Goal: Transaction & Acquisition: Subscribe to service/newsletter

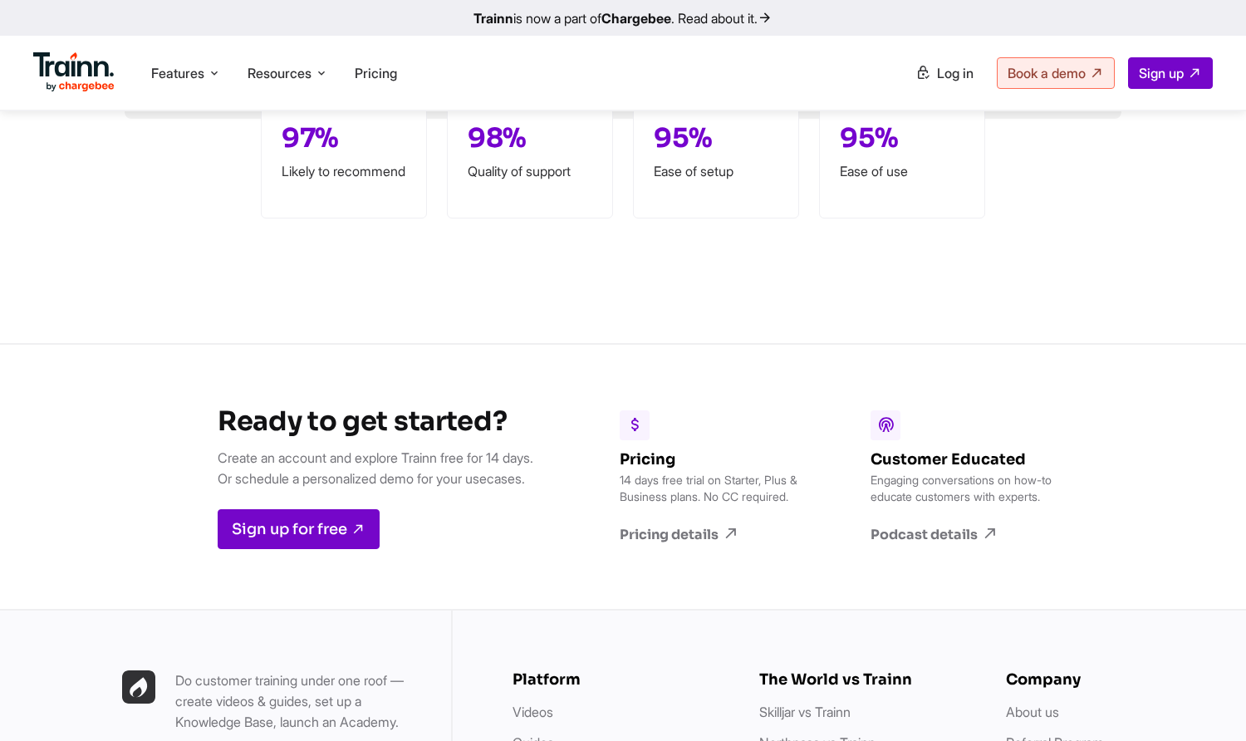
scroll to position [4171, 0]
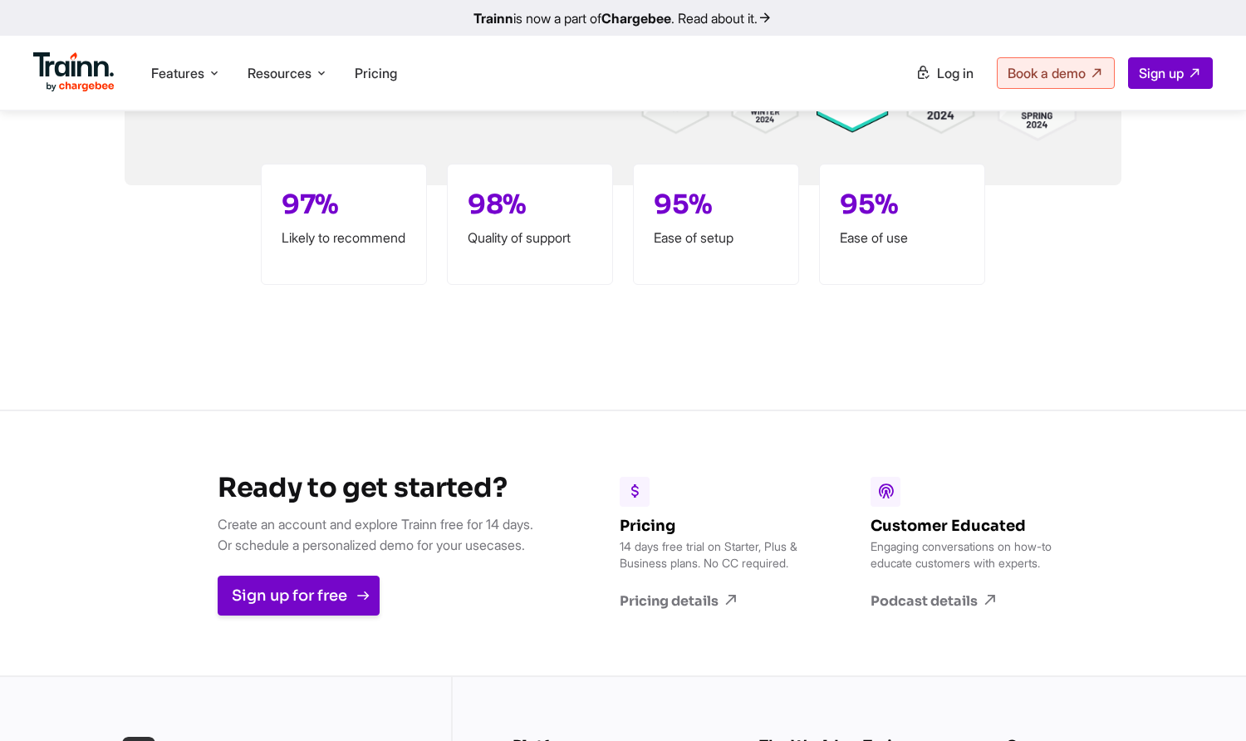
click at [315, 593] on link "Sign up for free" at bounding box center [299, 596] width 162 height 40
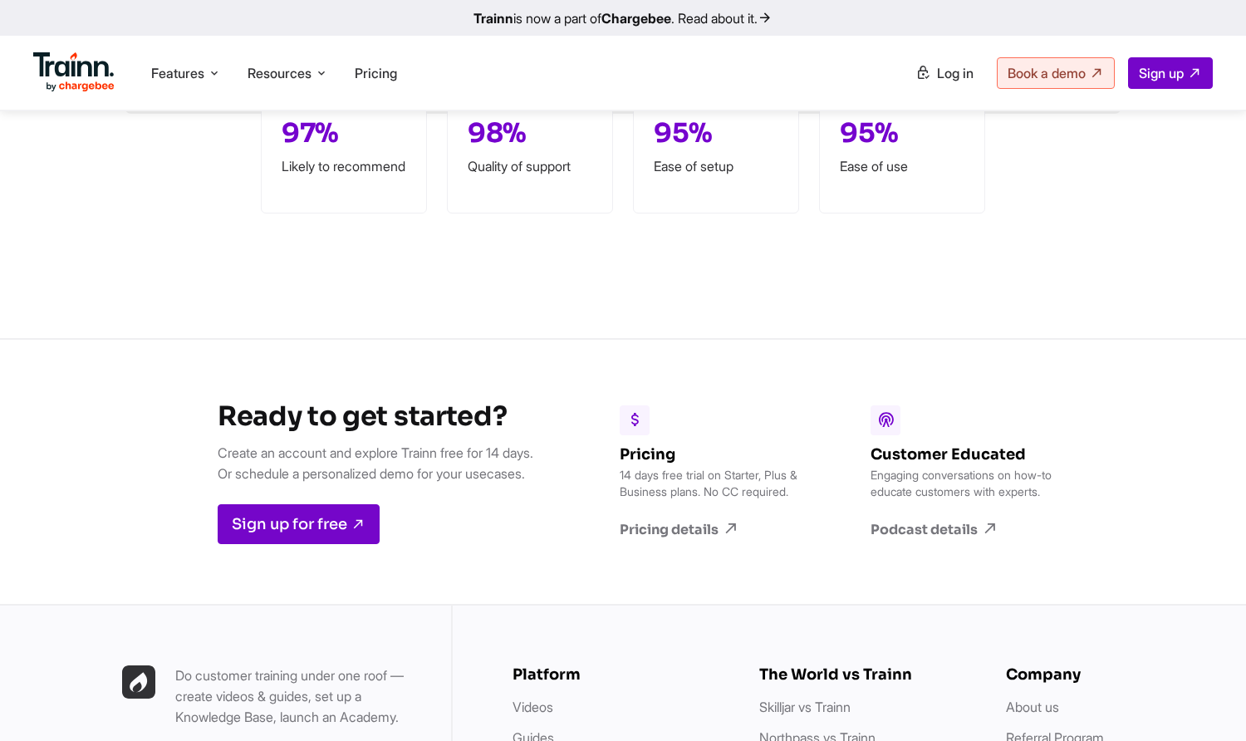
scroll to position [4573, 0]
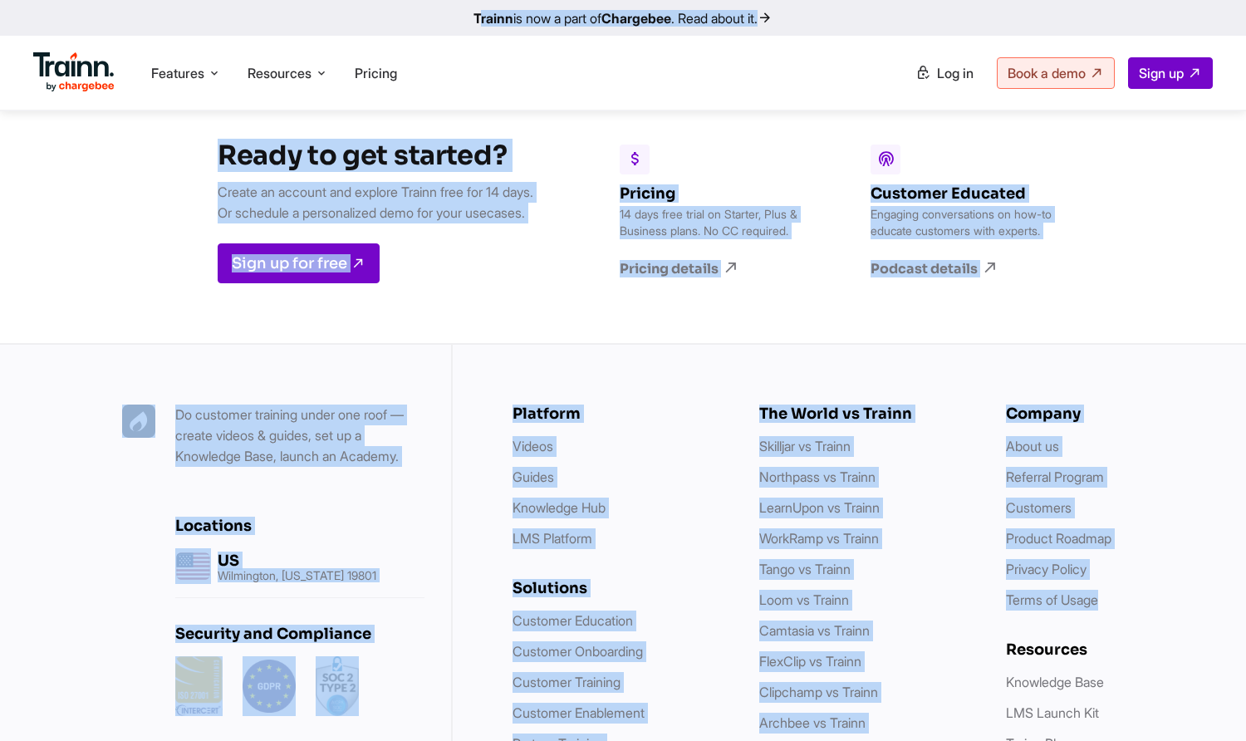
drag, startPoint x: 1246, startPoint y: 611, endPoint x: 1246, endPoint y: 650, distance: 39.1
drag, startPoint x: 1246, startPoint y: 650, endPoint x: 1188, endPoint y: 452, distance: 206.1
click at [1188, 452] on li "About us" at bounding box center [1113, 446] width 214 height 21
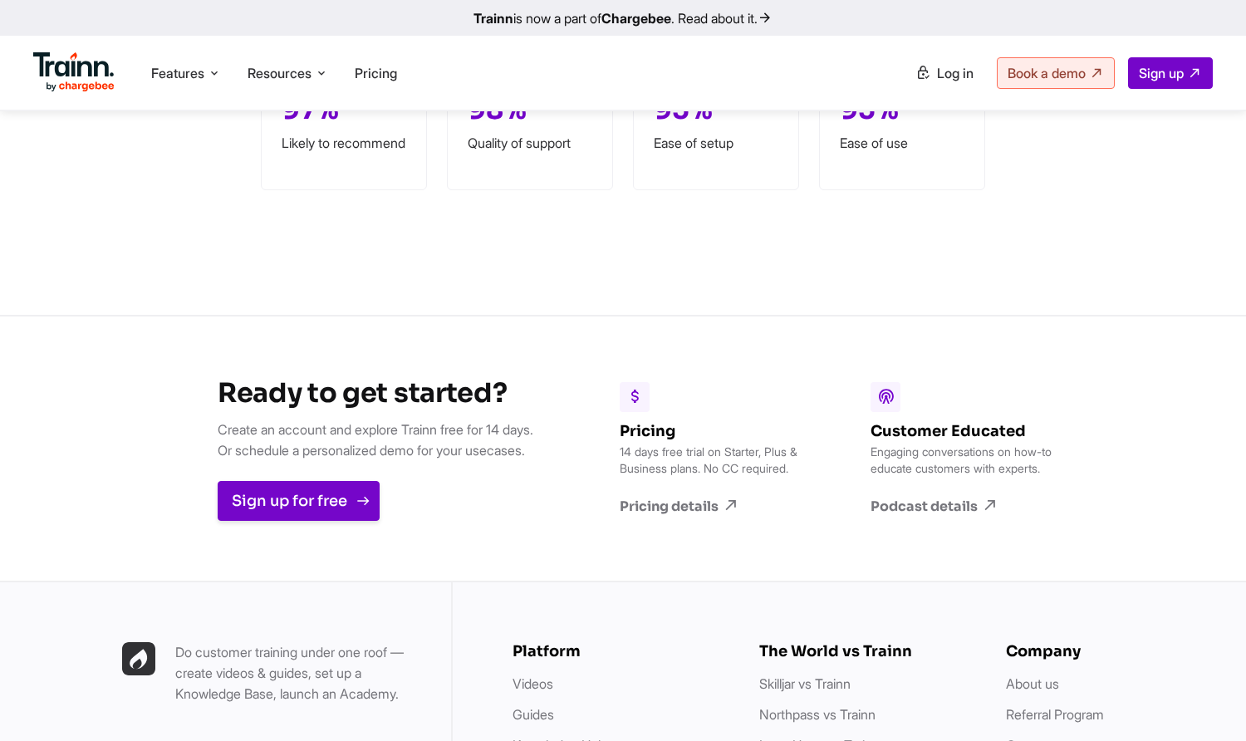
scroll to position [4267, 0]
click at [313, 503] on link "Sign up for free" at bounding box center [299, 500] width 162 height 40
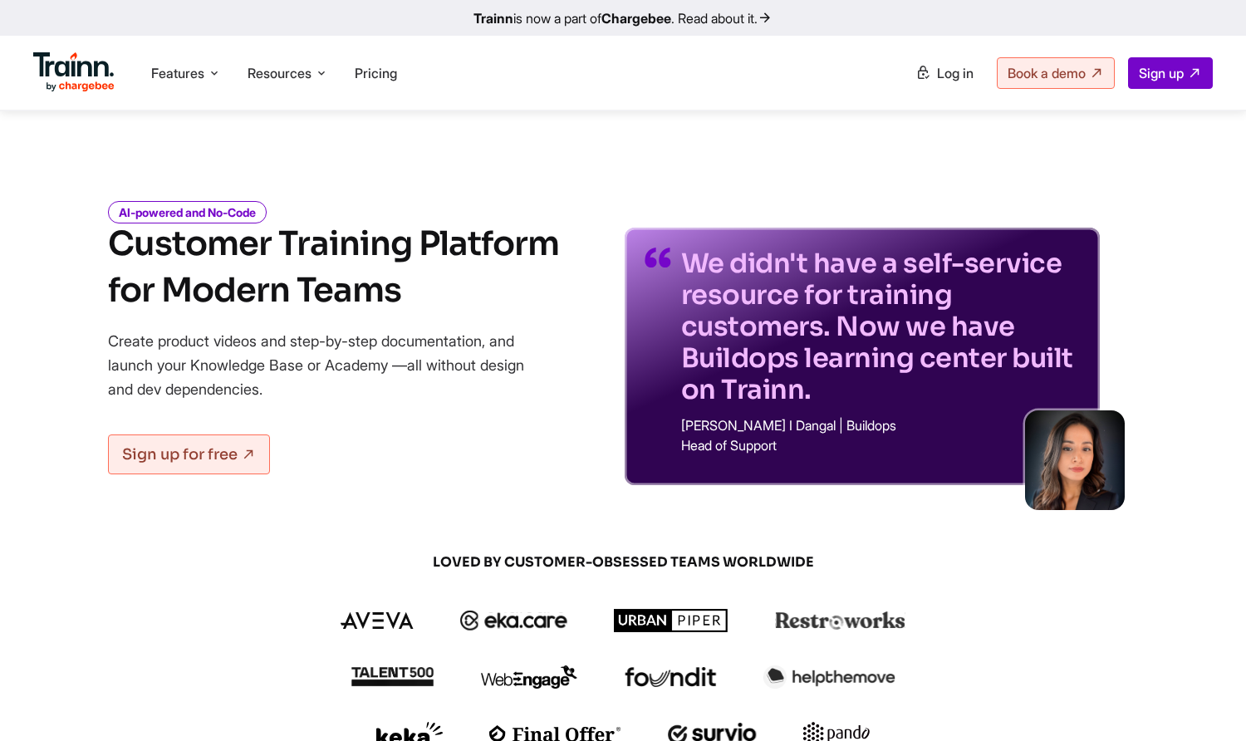
scroll to position [249, 0]
click at [771, 17] on link "Trainn is now a part of Chargebee . Read about it." at bounding box center [623, 18] width 1246 height 36
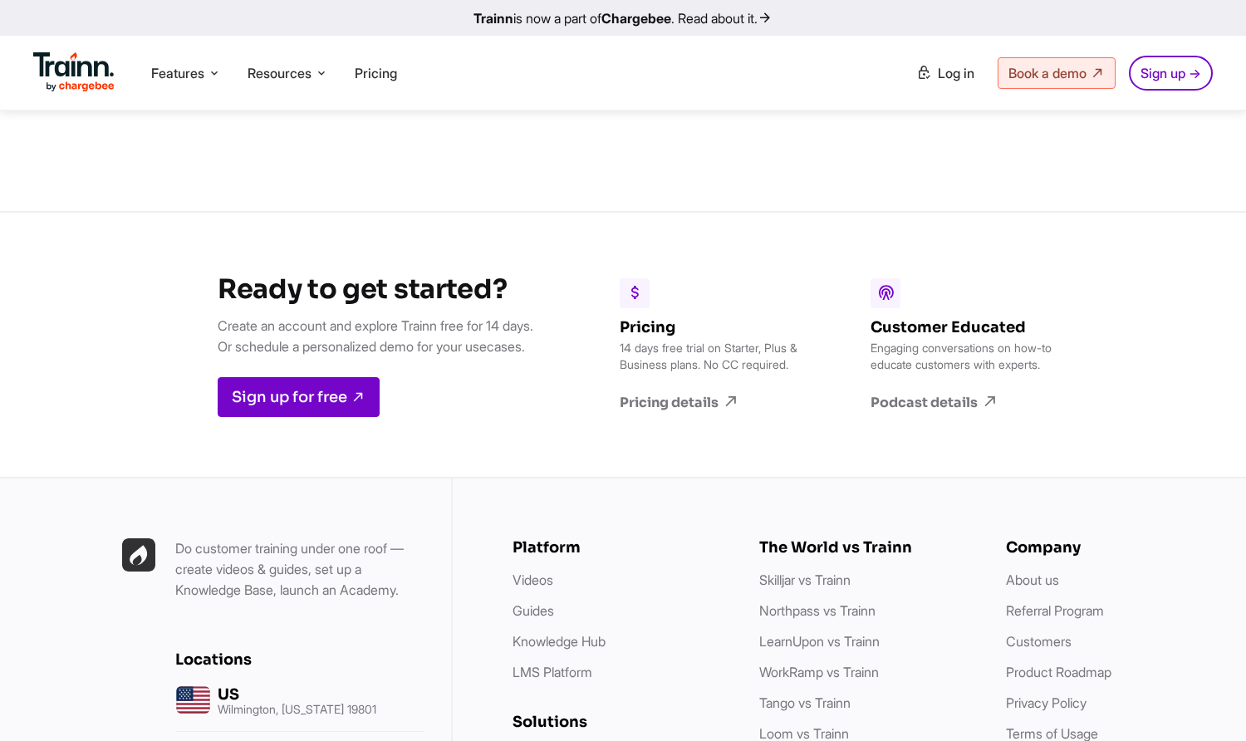
scroll to position [2327, 0]
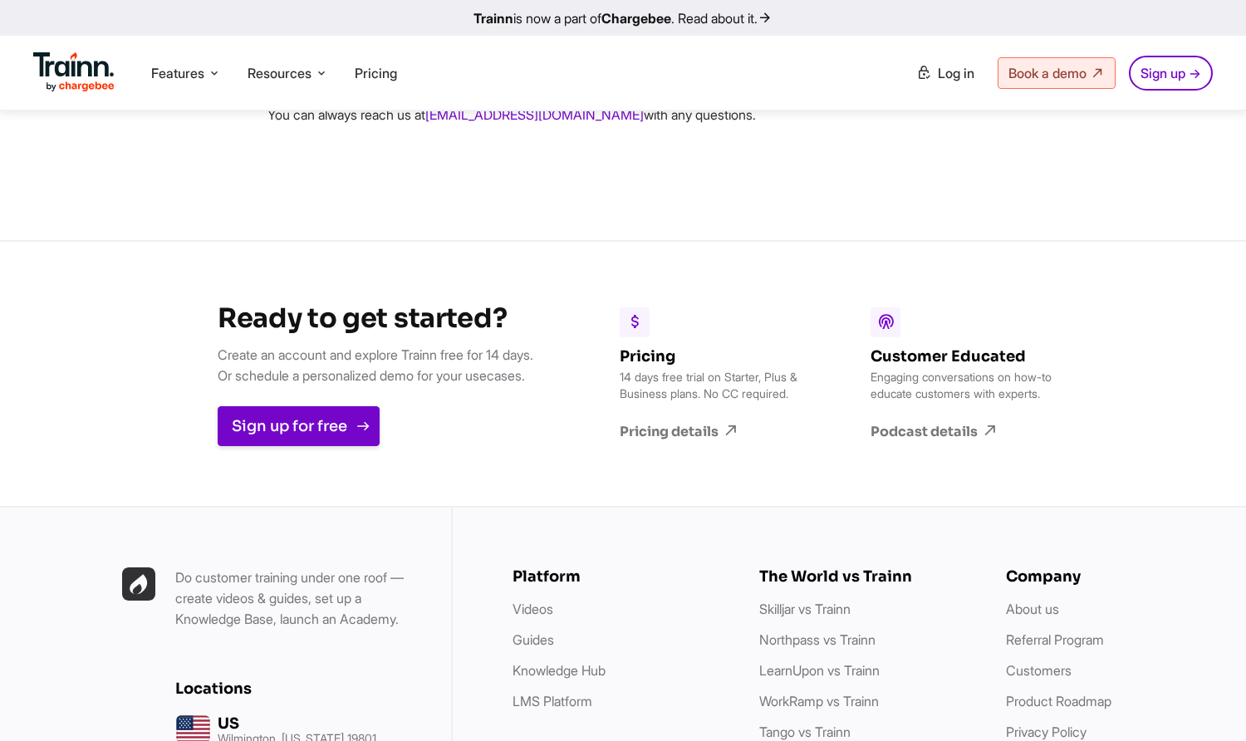
click at [318, 438] on link "Sign up for free" at bounding box center [299, 426] width 162 height 40
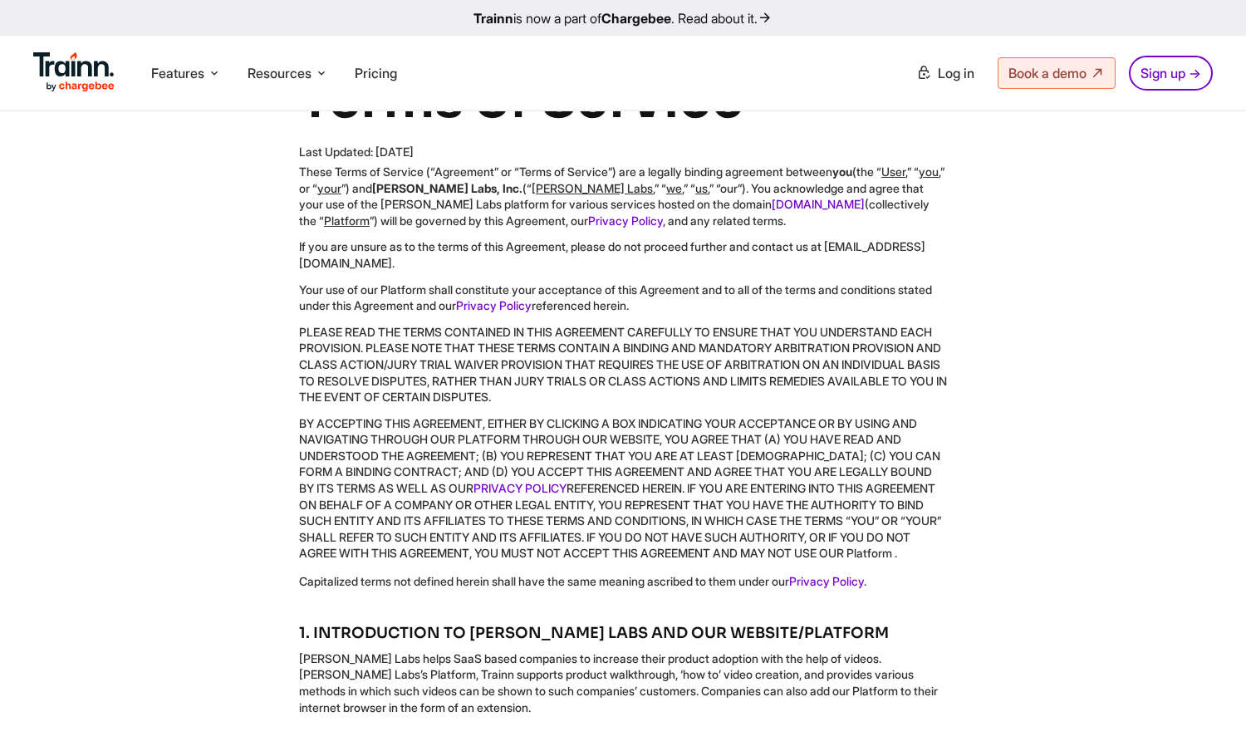
scroll to position [83, 0]
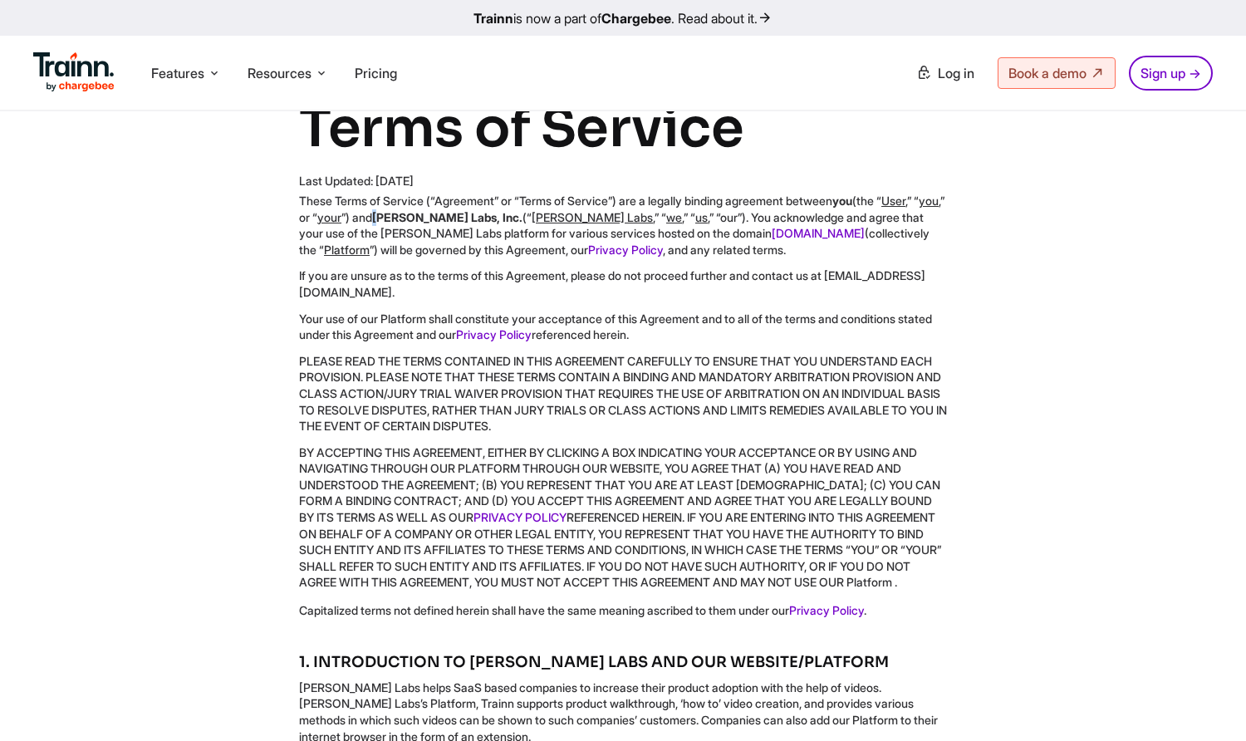
click at [465, 219] on b "[PERSON_NAME] Labs, Inc." at bounding box center [447, 217] width 150 height 14
drag, startPoint x: 465, startPoint y: 219, endPoint x: 463, endPoint y: 236, distance: 17.6
click at [463, 236] on p "These Terms of Service (“Agreement” or “Terms of Service”) are a legally bindin…" at bounding box center [623, 225] width 648 height 65
drag, startPoint x: 460, startPoint y: 215, endPoint x: 553, endPoint y: 217, distance: 93.9
click at [553, 217] on p "These Terms of Service (“Agreement” or “Terms of Service”) are a legally bindin…" at bounding box center [623, 225] width 648 height 65
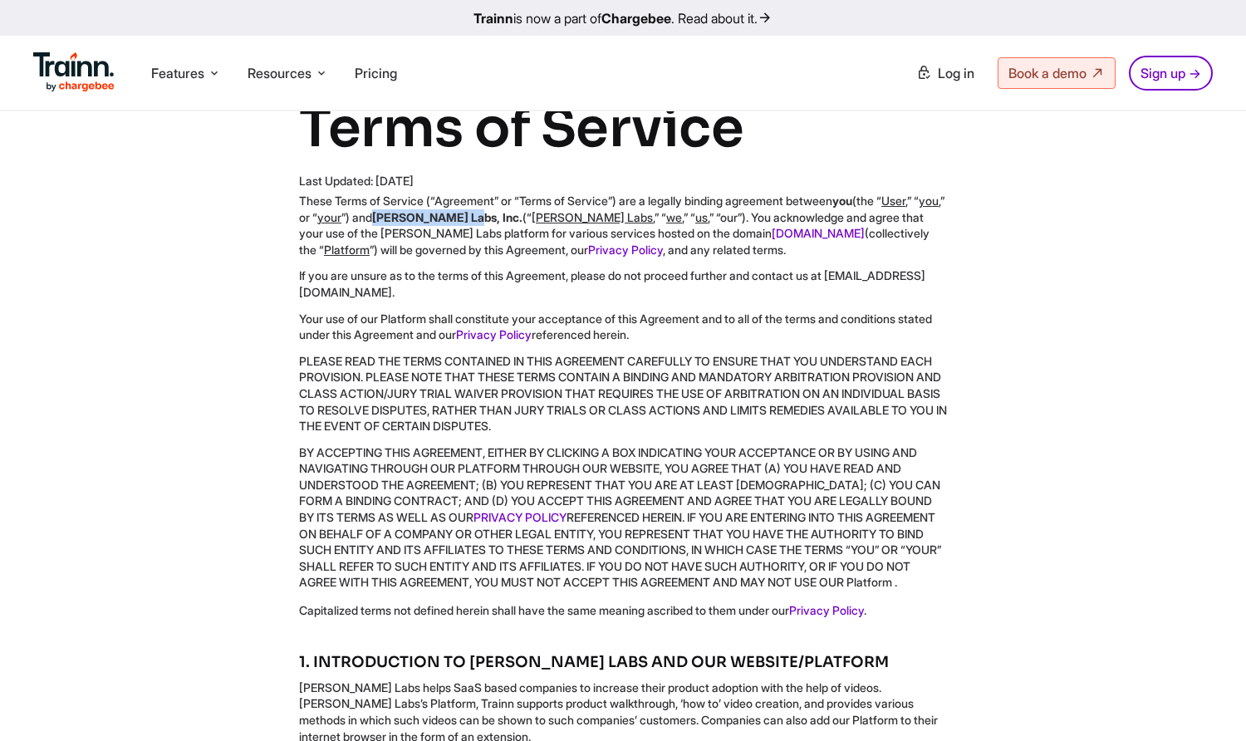
drag, startPoint x: 553, startPoint y: 217, endPoint x: 535, endPoint y: 216, distance: 18.3
copy b "Guider Labs, Inc"
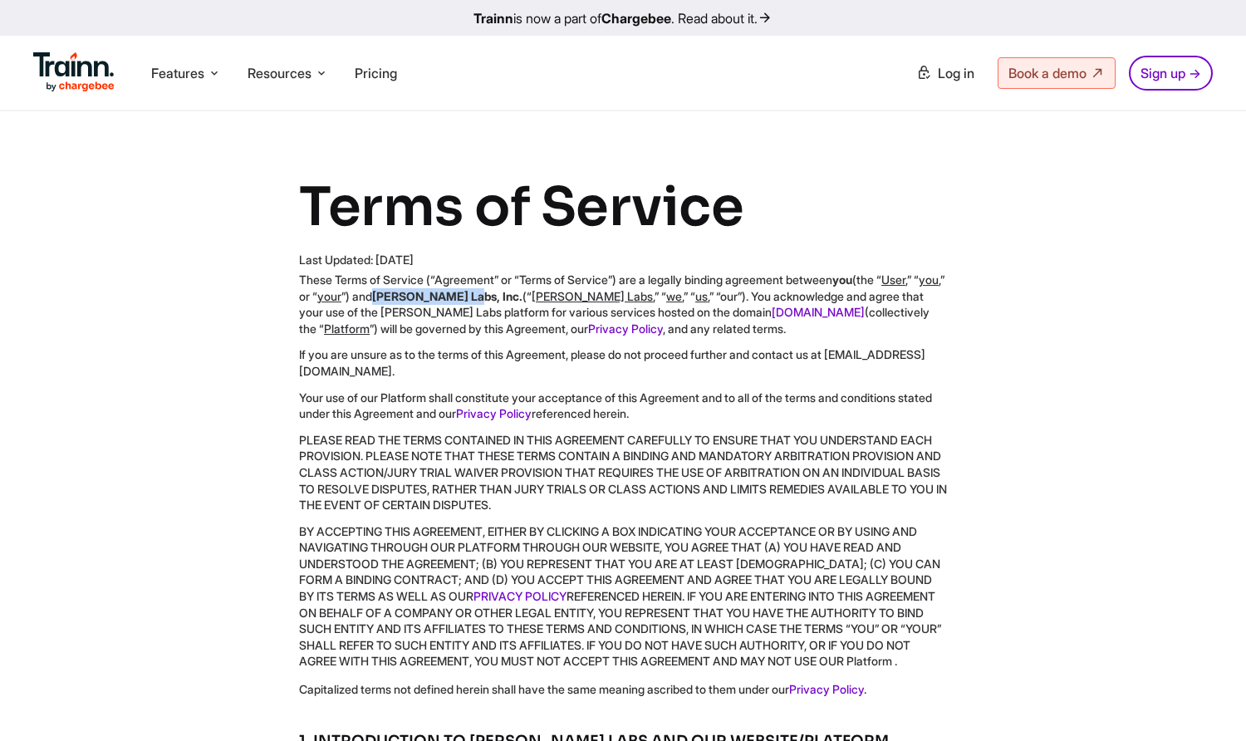
scroll to position [0, 0]
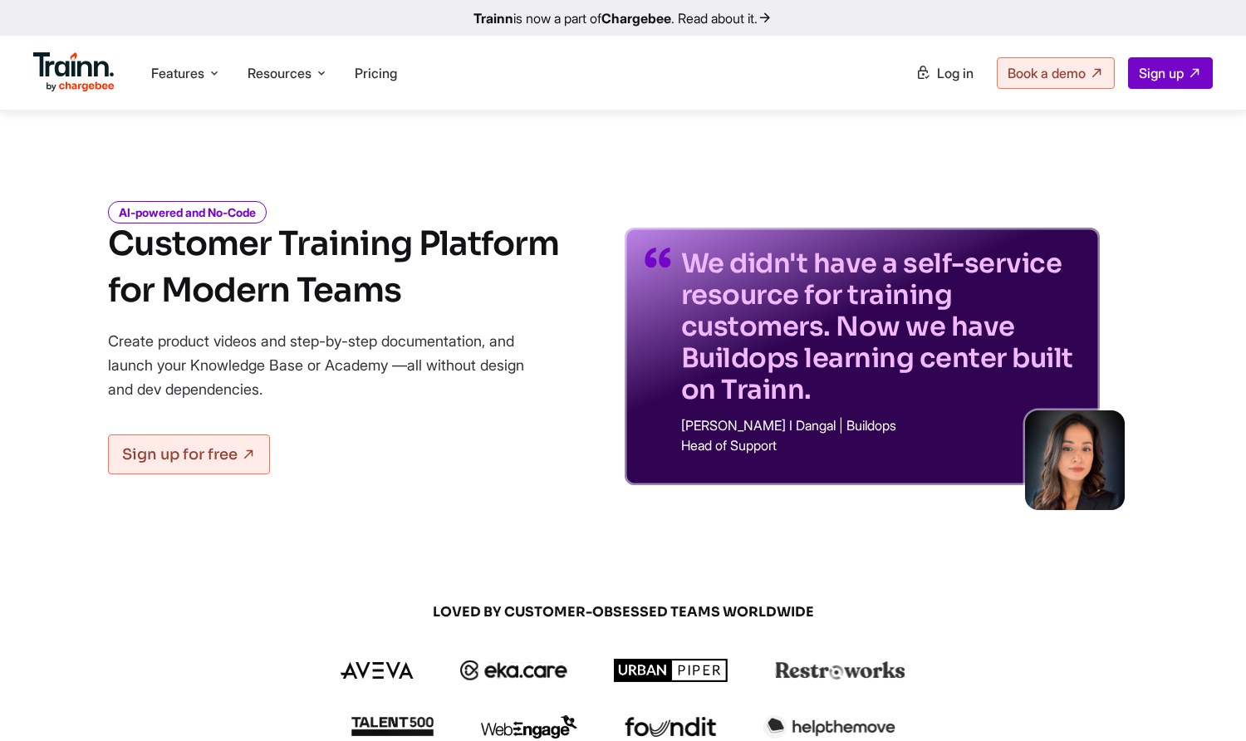
scroll to position [4266, 0]
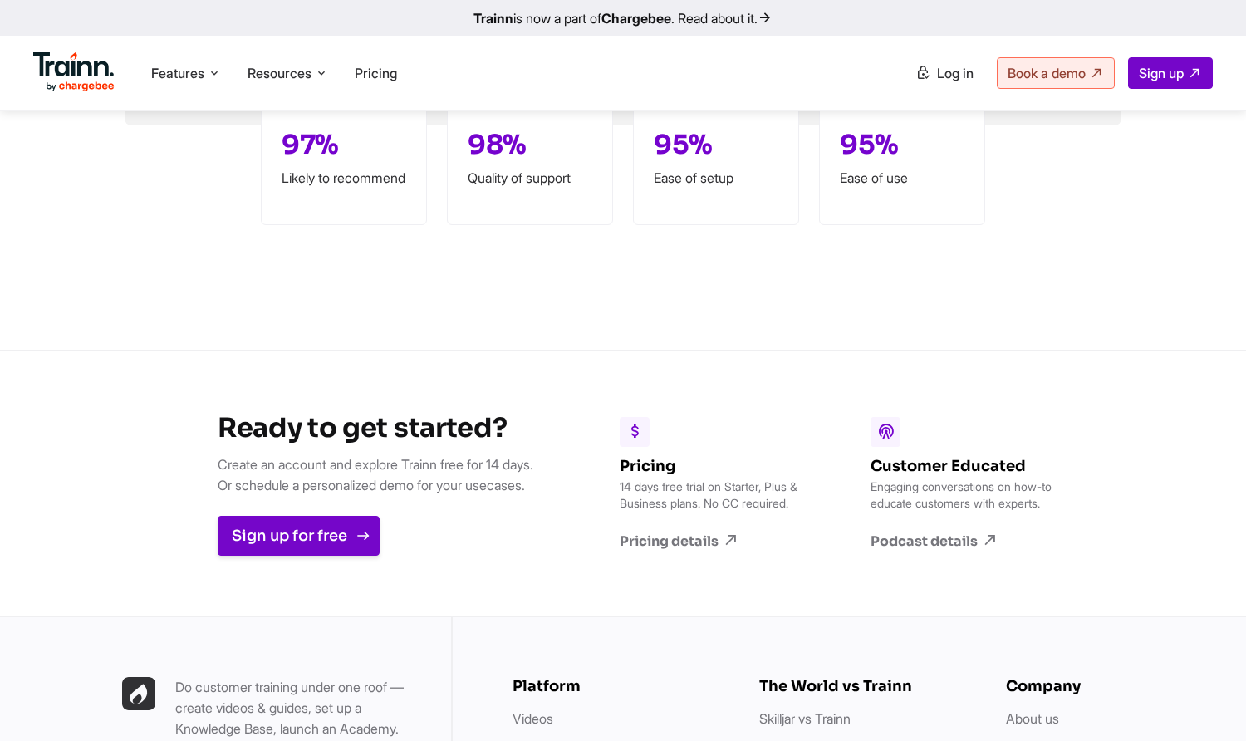
click at [295, 533] on link "Sign up for free" at bounding box center [299, 536] width 162 height 40
